Goal: Task Accomplishment & Management: Complete application form

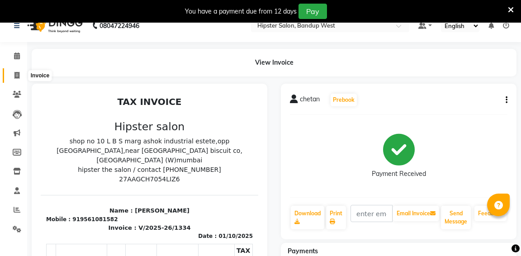
scroll to position [13, 0]
click at [16, 74] on icon at bounding box center [16, 75] width 5 height 7
select select "service"
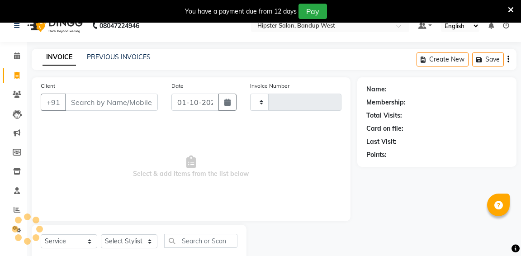
type input "1335"
select select "6746"
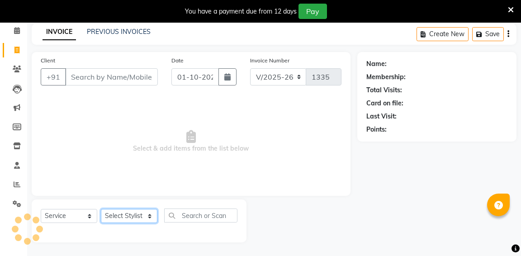
click at [126, 213] on select "Select Stylist" at bounding box center [129, 216] width 57 height 14
select select "52835"
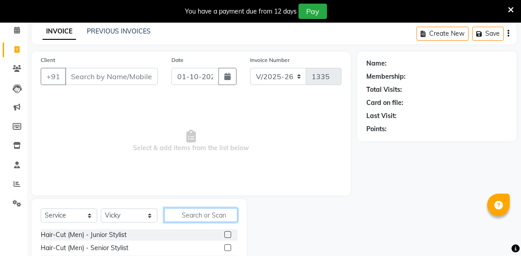
click at [185, 211] on input "text" at bounding box center [200, 215] width 73 height 14
click at [228, 248] on label at bounding box center [227, 247] width 7 height 7
click at [228, 248] on input "checkbox" at bounding box center [227, 248] width 6 height 6
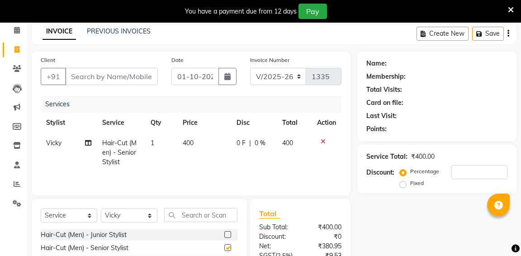
checkbox input "false"
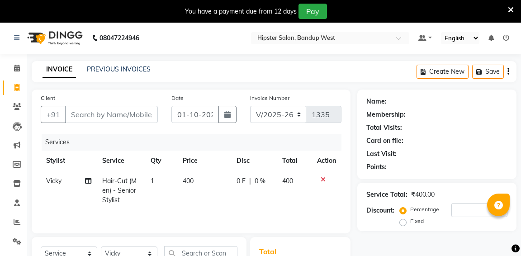
scroll to position [0, 0]
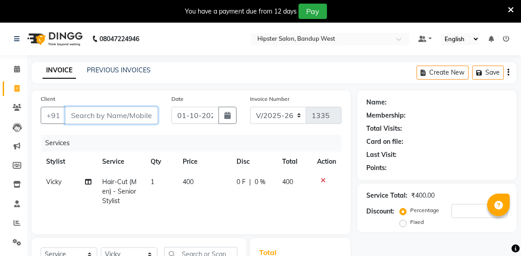
click at [102, 117] on input "Client" at bounding box center [111, 115] width 93 height 17
type input "9"
type input "0"
type input "9969172242"
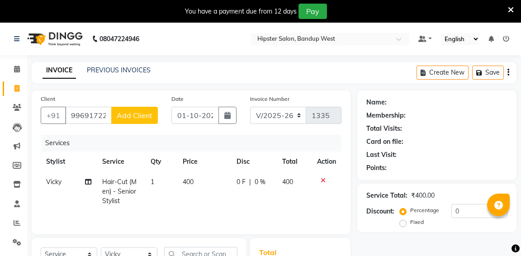
click at [132, 119] on span "Add Client" at bounding box center [135, 115] width 36 height 9
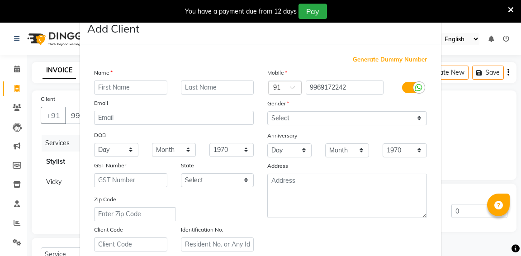
click at [120, 89] on input "text" at bounding box center [130, 87] width 73 height 14
type input "[PERSON_NAME]"
click at [189, 85] on input "text" at bounding box center [217, 87] width 73 height 14
type input "s"
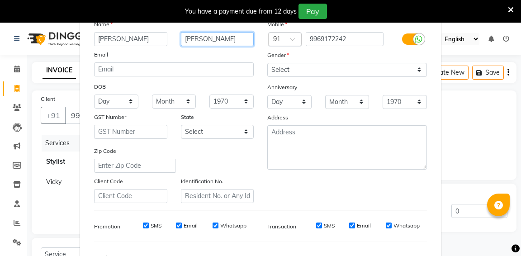
scroll to position [49, 0]
type input "[PERSON_NAME]"
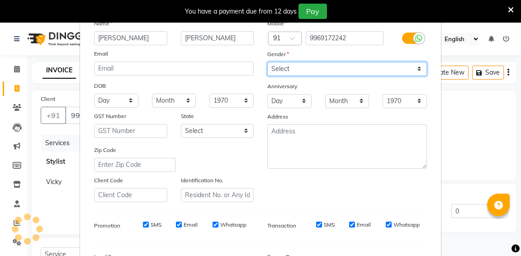
click at [287, 71] on select "Select [DEMOGRAPHIC_DATA] [DEMOGRAPHIC_DATA] Other Prefer Not To Say" at bounding box center [347, 69] width 160 height 14
select select "[DEMOGRAPHIC_DATA]"
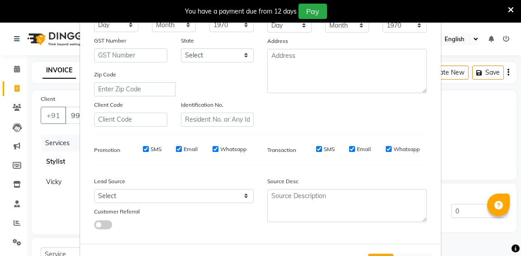
scroll to position [166, 0]
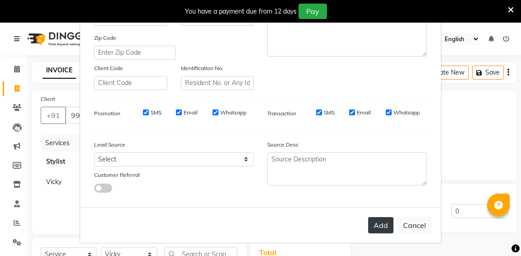
click at [379, 221] on button "Add" at bounding box center [380, 225] width 25 height 16
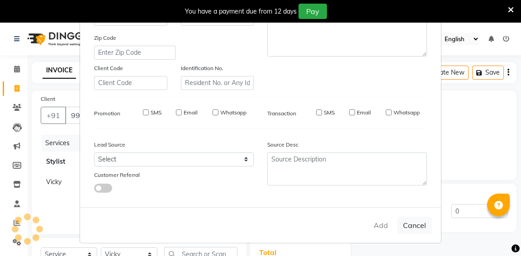
select select
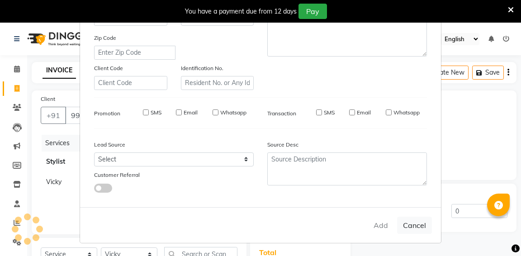
select select
checkbox input "false"
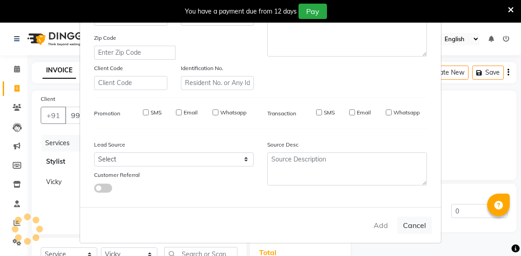
checkbox input "false"
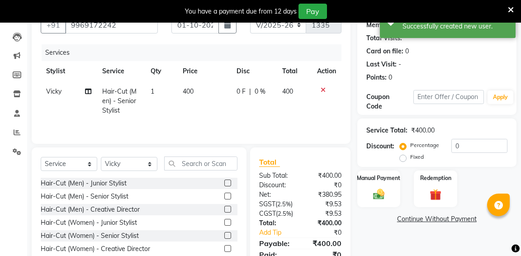
scroll to position [89, 0]
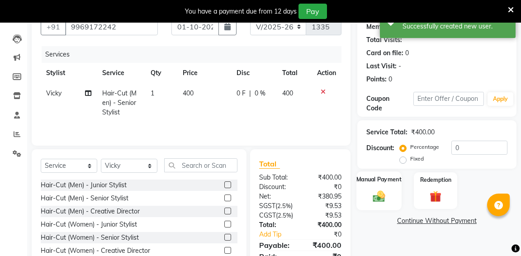
click at [381, 194] on img at bounding box center [378, 196] width 19 height 14
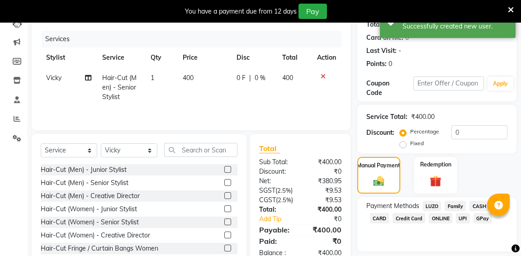
scroll to position [105, 0]
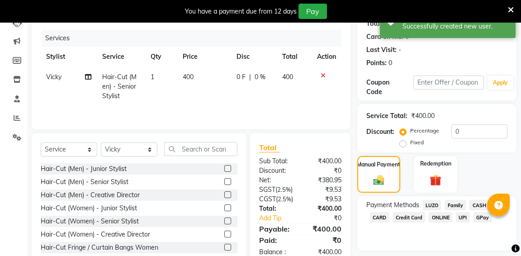
click at [482, 216] on span "GPay" at bounding box center [482, 217] width 19 height 10
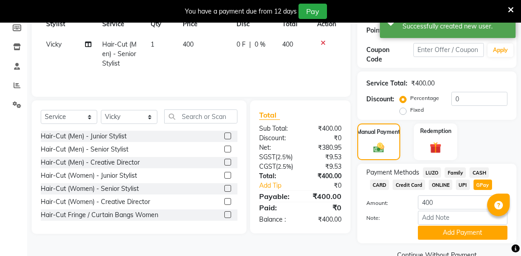
scroll to position [158, 0]
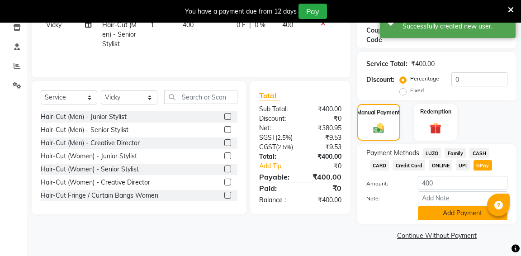
click at [466, 214] on button "Add Payment" at bounding box center [463, 213] width 90 height 14
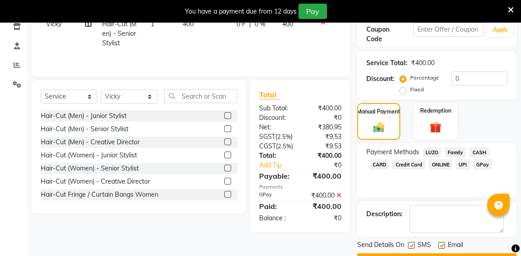
scroll to position [182, 0]
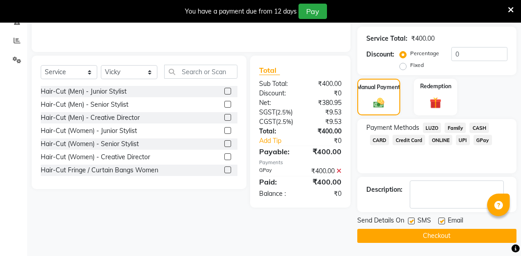
click at [436, 234] on button "Checkout" at bounding box center [436, 236] width 159 height 14
